Goal: Entertainment & Leisure: Consume media (video, audio)

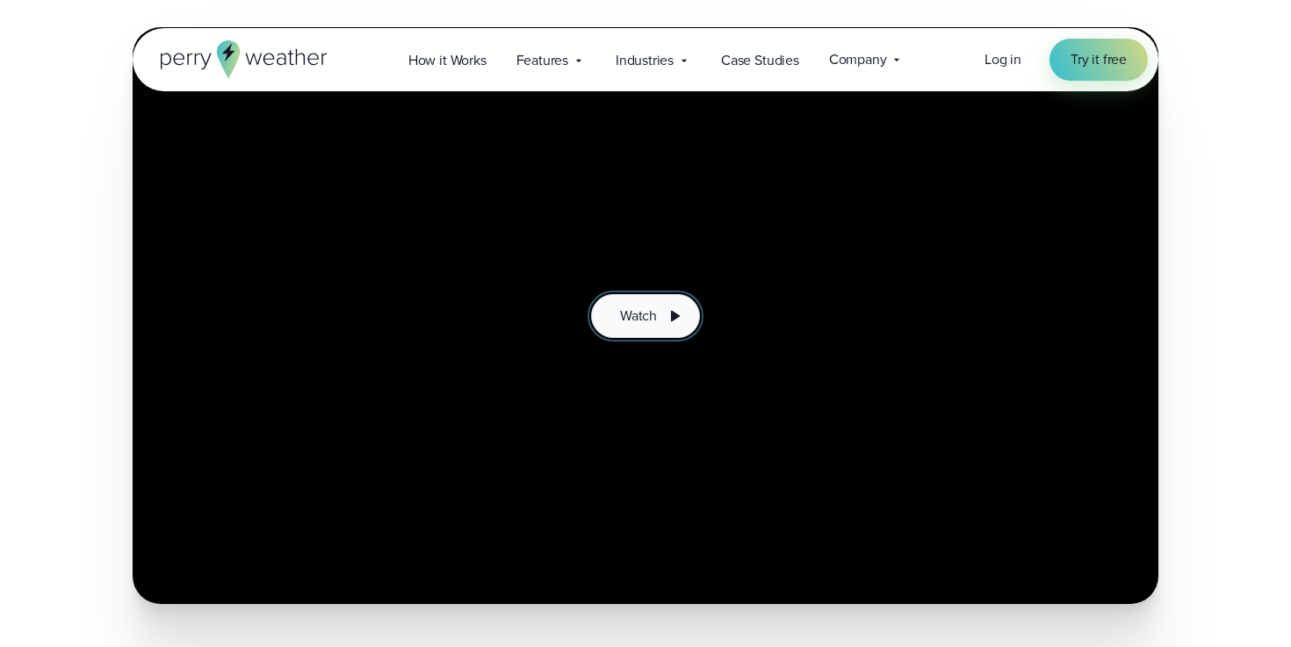
click at [658, 326] on button "Watch" at bounding box center [645, 316] width 109 height 44
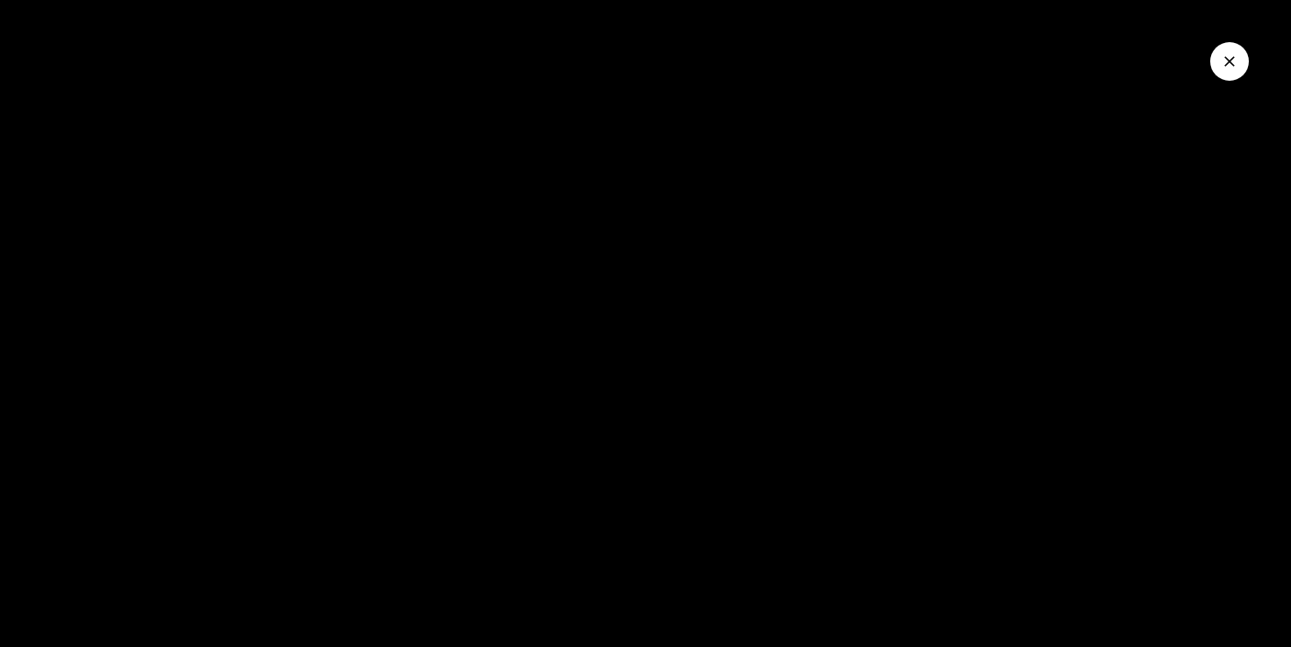
click at [488, 394] on wistia-player at bounding box center [645, 323] width 1291 height 647
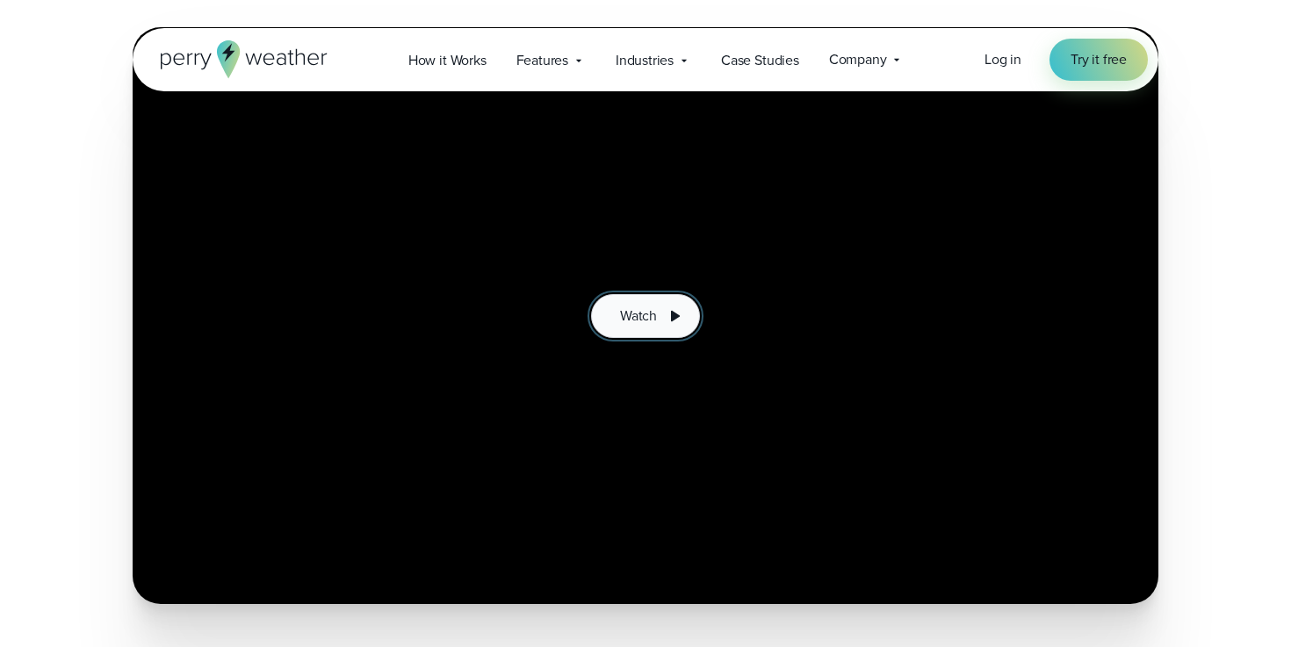
click at [665, 316] on icon at bounding box center [674, 316] width 21 height 21
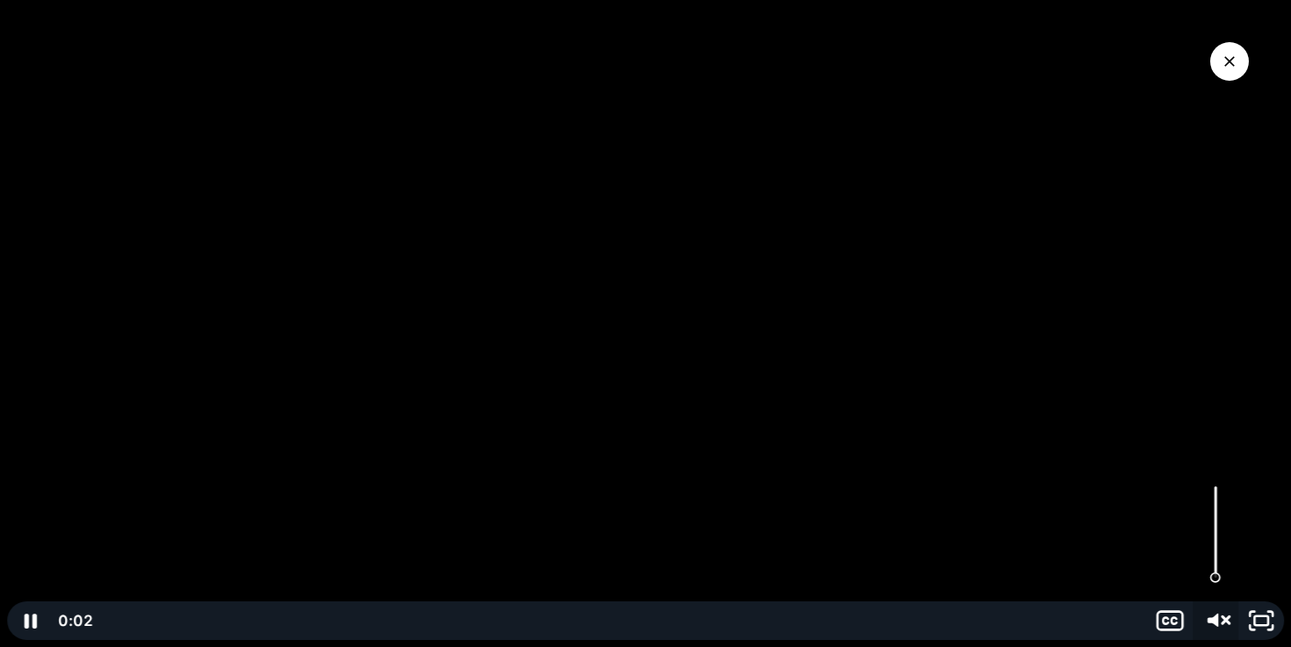
click at [1227, 618] on g "Unmute" at bounding box center [1227, 621] width 8 height 20
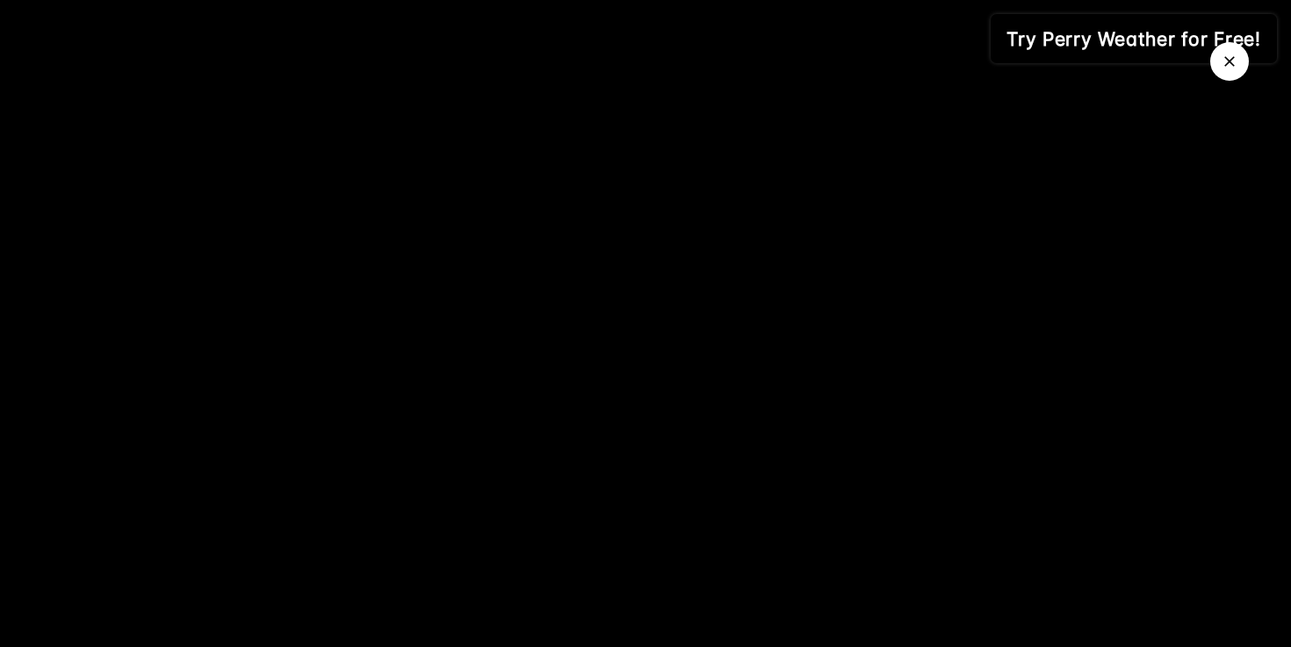
click at [1226, 69] on icon "Close Video" at bounding box center [1230, 62] width 18 height 18
